Goal: Task Accomplishment & Management: Complete application form

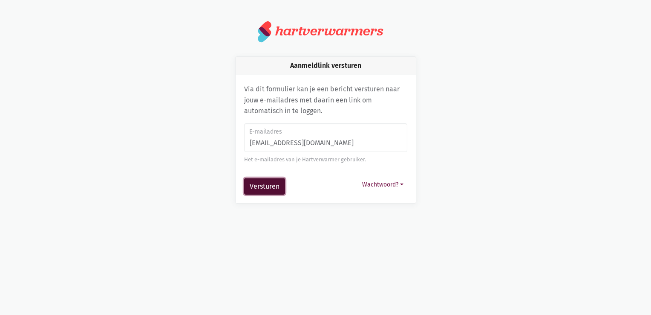
click at [273, 188] on button "Versturen" at bounding box center [264, 186] width 41 height 17
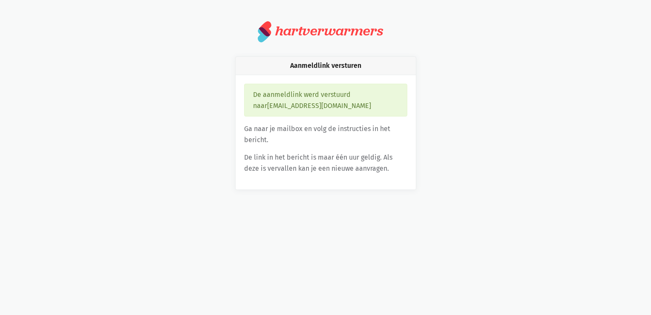
click at [266, 100] on div "De aanmeldlink werd verstuurd naar [EMAIL_ADDRESS][DOMAIN_NAME]" at bounding box center [325, 100] width 163 height 33
